Goal: Information Seeking & Learning: Understand process/instructions

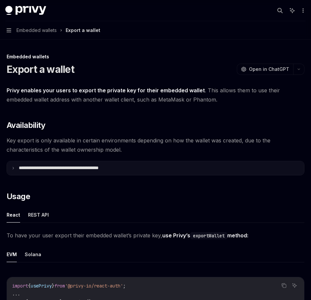
click at [59, 165] on p "**********" at bounding box center [73, 168] width 109 height 6
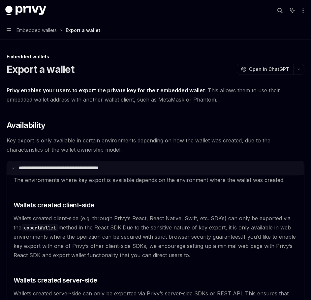
click at [57, 162] on summary "**********" at bounding box center [155, 168] width 297 height 14
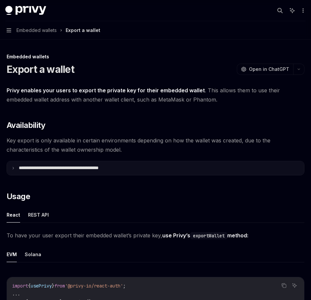
click at [59, 168] on p "**********" at bounding box center [73, 168] width 109 height 6
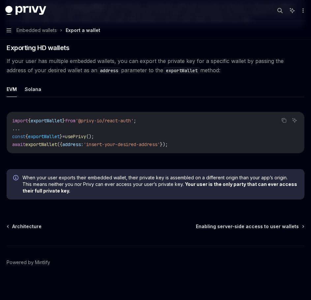
scroll to position [746, 0]
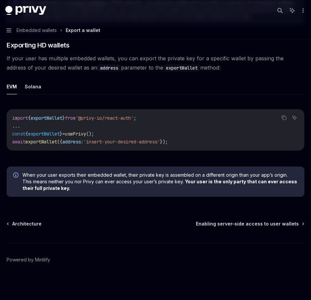
click at [31, 119] on span "{" at bounding box center [29, 118] width 3 height 6
drag, startPoint x: 35, startPoint y: 123, endPoint x: 52, endPoint y: 120, distance: 17.0
click at [48, 124] on code "import { exportWallet } from '@privy-io/react-auth' ; ... const { exportWallet …" at bounding box center [155, 130] width 287 height 32
click at [53, 119] on span "exportWallet" at bounding box center [47, 118] width 32 height 6
drag, startPoint x: 62, startPoint y: 118, endPoint x: 76, endPoint y: 117, distance: 13.9
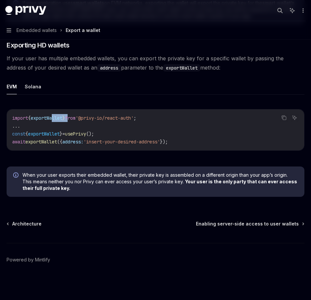
click at [76, 117] on span "import { exportWallet } from '@privy-io/react-auth' ;" at bounding box center [74, 118] width 124 height 6
click at [76, 116] on span "from" at bounding box center [70, 118] width 11 height 6
drag, startPoint x: 77, startPoint y: 116, endPoint x: 90, endPoint y: 116, distance: 12.9
click at [89, 116] on span "import { exportWallet } from '@privy-io/react-auth' ;" at bounding box center [74, 118] width 124 height 6
click at [91, 116] on span "'@privy-io/react-auth'" at bounding box center [105, 118] width 58 height 6
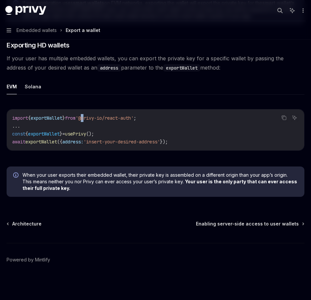
click at [91, 116] on span "'@privy-io/react-auth'" at bounding box center [105, 118] width 58 height 6
drag, startPoint x: 81, startPoint y: 117, endPoint x: 66, endPoint y: 118, distance: 15.2
click at [70, 118] on span "import { exportWallet } from '@privy-io/react-auth' ;" at bounding box center [74, 118] width 124 height 6
click at [62, 118] on span "exportWallet" at bounding box center [47, 118] width 32 height 6
click at [78, 131] on span "usePrivy" at bounding box center [75, 134] width 21 height 6
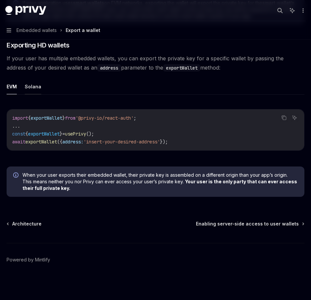
click at [30, 83] on button "Solana" at bounding box center [33, 87] width 16 height 16
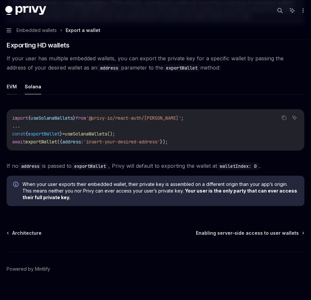
click at [16, 85] on button "EVM" at bounding box center [12, 87] width 10 height 16
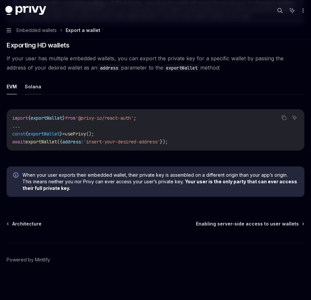
click at [36, 85] on button "Solana" at bounding box center [33, 87] width 16 height 16
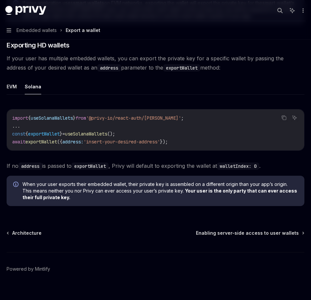
click at [21, 87] on ul "EVM Solana" at bounding box center [156, 87] width 298 height 16
click at [12, 89] on button "EVM" at bounding box center [12, 87] width 10 height 16
type textarea "*"
